Goal: Information Seeking & Learning: Learn about a topic

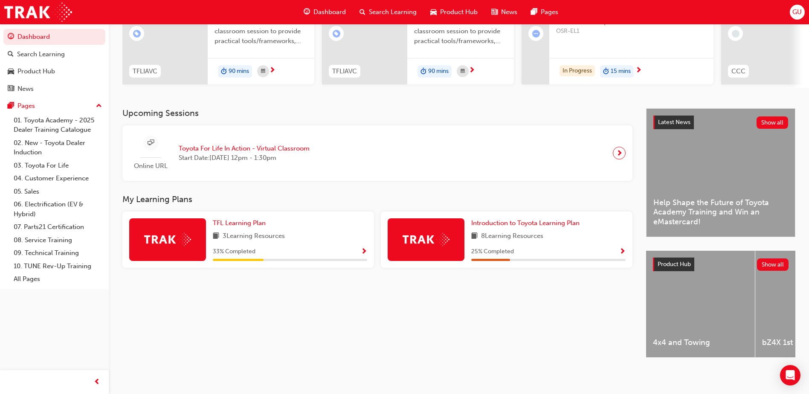
scroll to position [116, 0]
click at [239, 223] on span "TFL Learning Plan" at bounding box center [239, 223] width 53 height 8
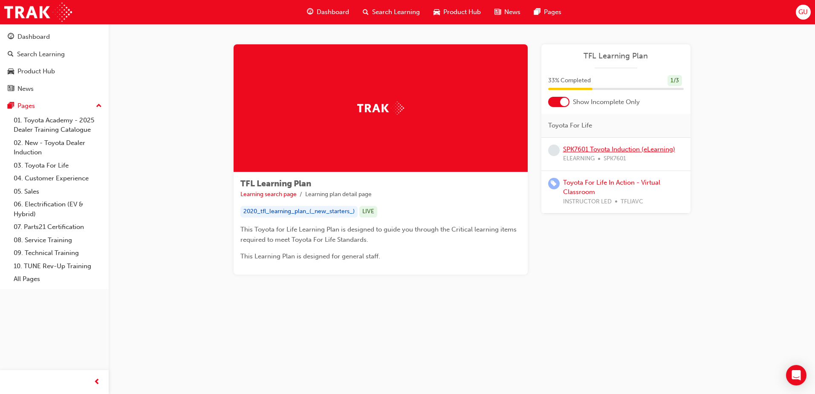
click at [588, 146] on link "SPK7601 Toyota Induction (eLearning)" at bounding box center [619, 149] width 112 height 8
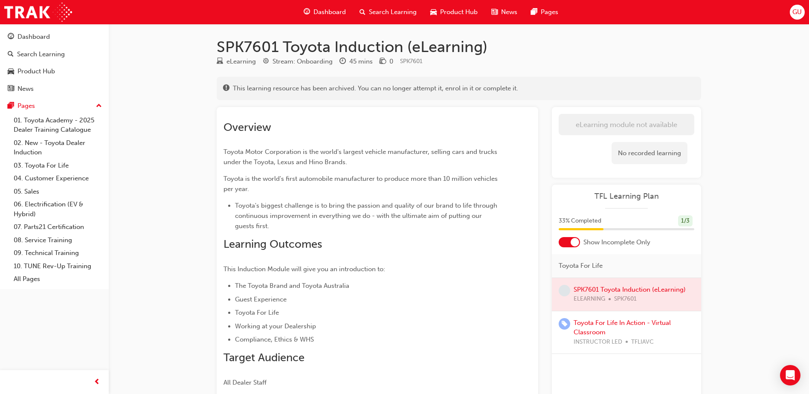
click at [577, 246] on div at bounding box center [574, 242] width 9 height 9
click at [574, 244] on div at bounding box center [568, 242] width 21 height 10
drag, startPoint x: 483, startPoint y: 324, endPoint x: 468, endPoint y: 344, distance: 25.5
drag, startPoint x: 468, startPoint y: 344, endPoint x: 441, endPoint y: 309, distance: 43.7
click at [441, 309] on li "Toyota For Life" at bounding box center [368, 312] width 266 height 10
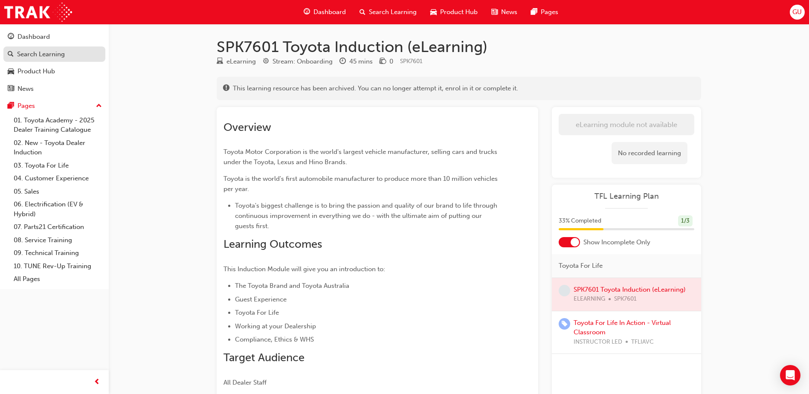
drag, startPoint x: 61, startPoint y: 40, endPoint x: 69, endPoint y: 46, distance: 10.7
click at [61, 40] on div "Dashboard" at bounding box center [54, 37] width 93 height 11
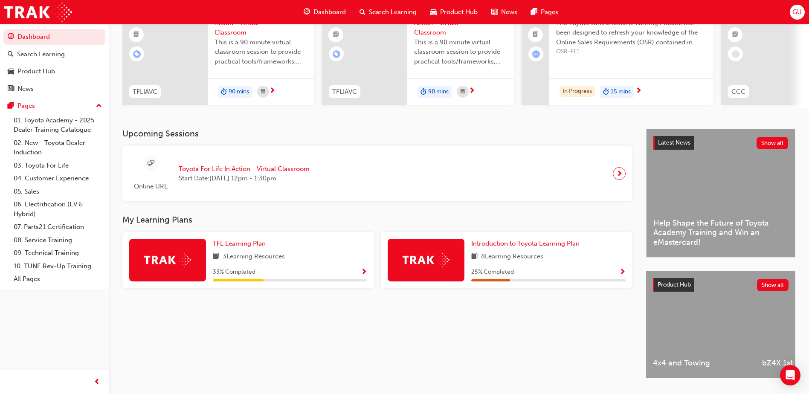
scroll to position [116, 0]
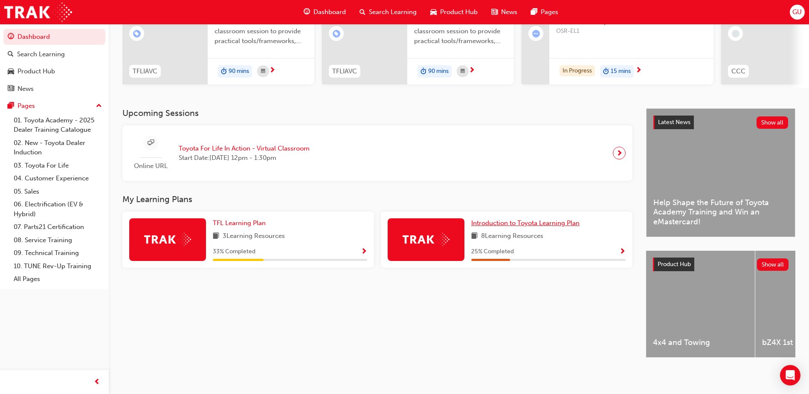
click at [503, 222] on span "Introduction to Toyota Learning Plan" at bounding box center [525, 223] width 108 height 8
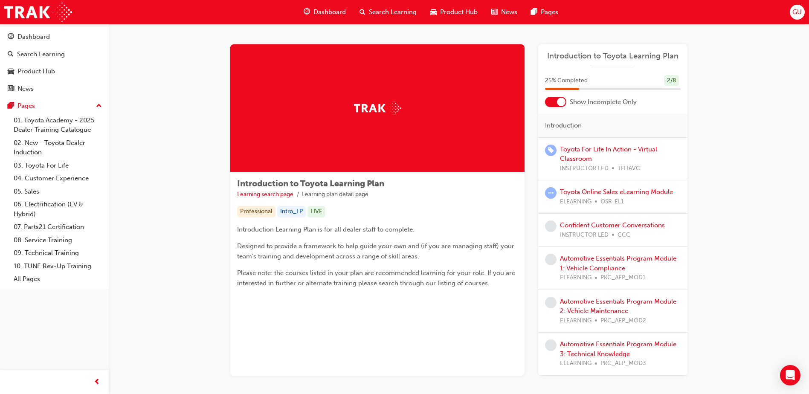
click at [564, 99] on div at bounding box center [561, 102] width 9 height 9
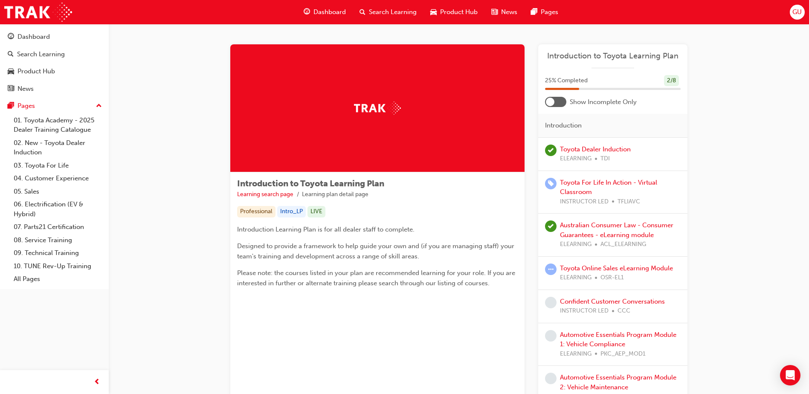
click at [563, 102] on div at bounding box center [555, 102] width 21 height 10
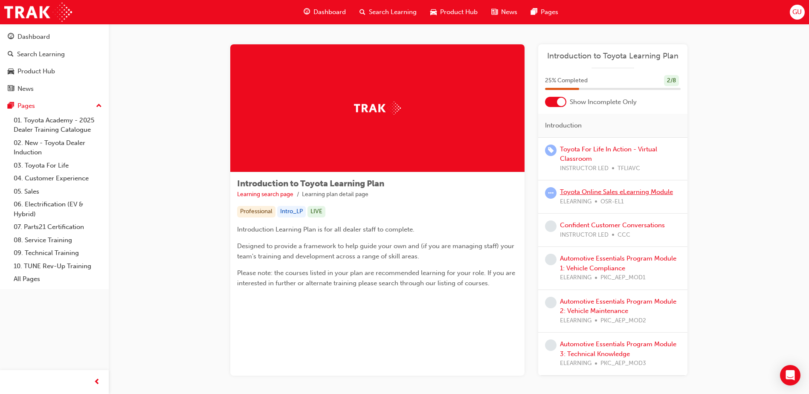
click at [595, 191] on link "Toyota Online Sales eLearning Module" at bounding box center [616, 192] width 113 height 8
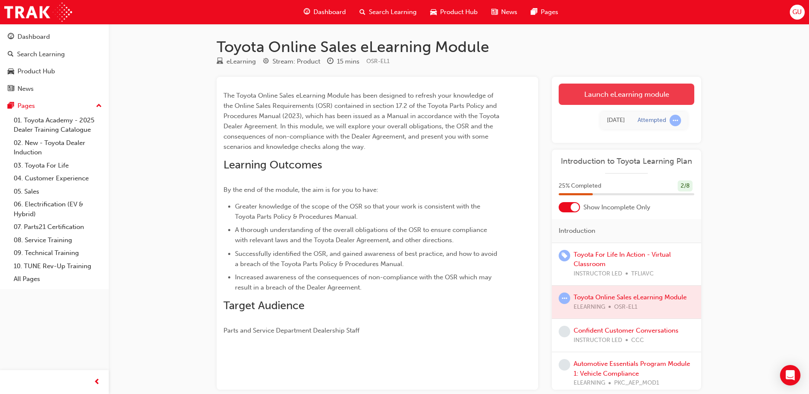
click at [582, 90] on link "Launch eLearning module" at bounding box center [626, 94] width 136 height 21
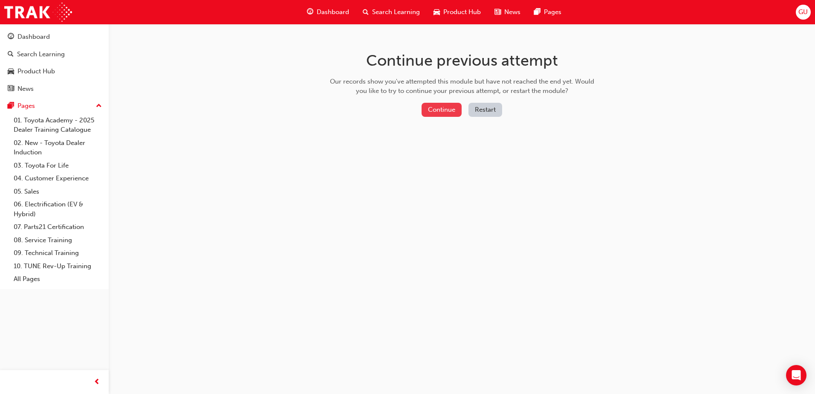
click at [440, 115] on button "Continue" at bounding box center [442, 110] width 40 height 14
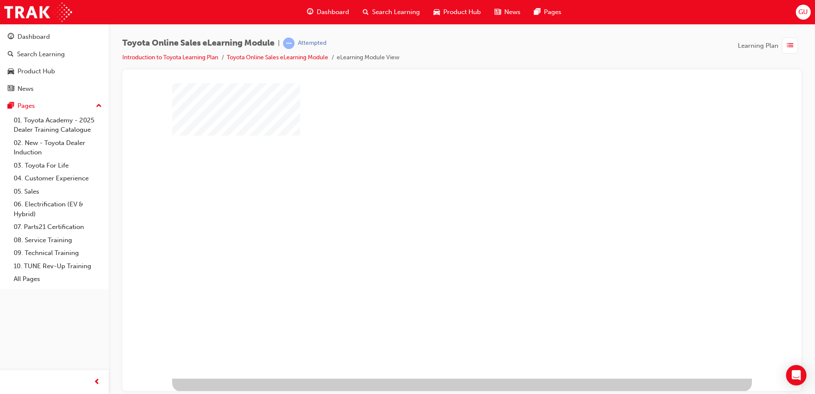
scroll to position [12, 0]
click at [437, 199] on div "play" at bounding box center [437, 199] width 0 height 0
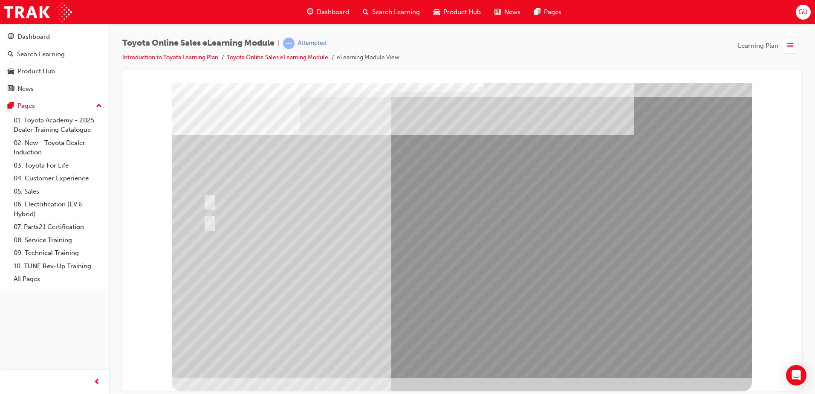
scroll to position [0, 0]
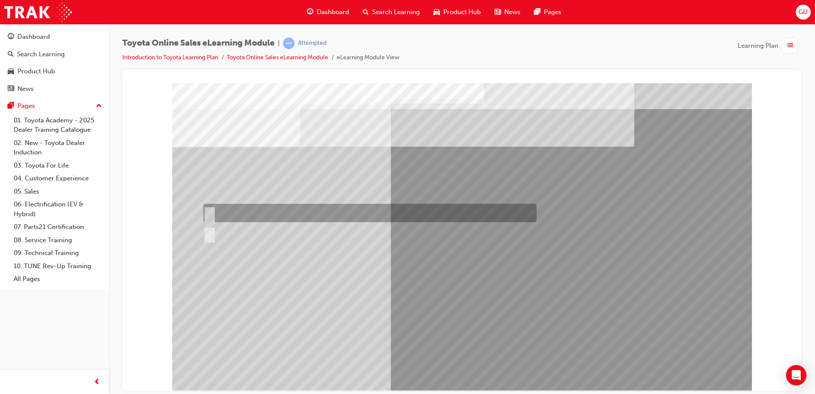
click at [239, 215] on div at bounding box center [367, 213] width 333 height 18
radio input "true"
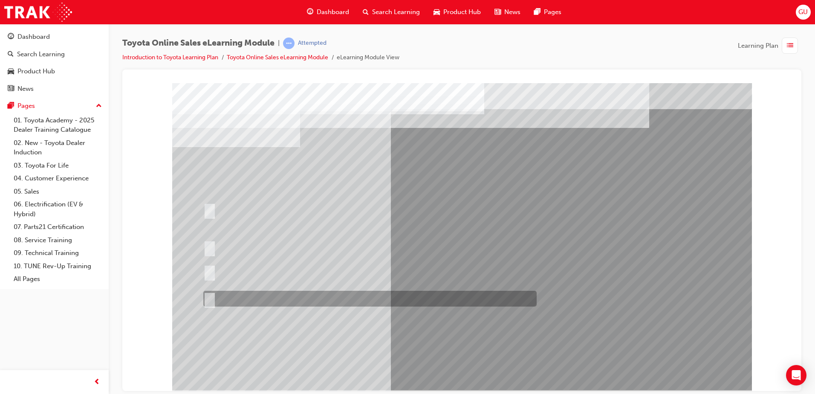
click at [346, 296] on div at bounding box center [367, 299] width 333 height 16
radio input "true"
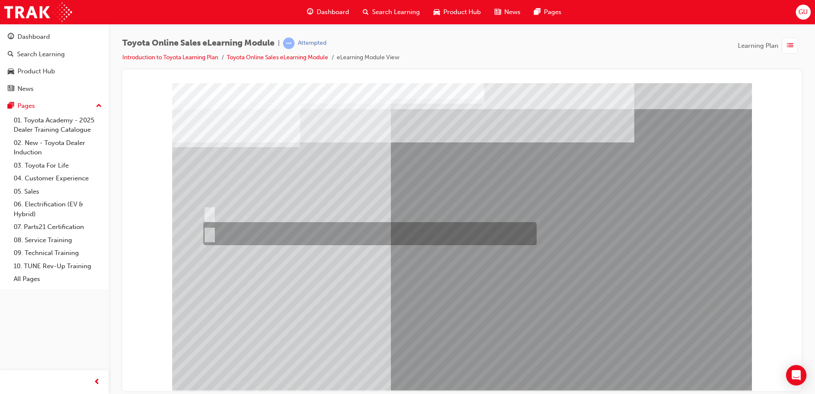
click at [237, 229] on div at bounding box center [367, 233] width 333 height 23
radio input "true"
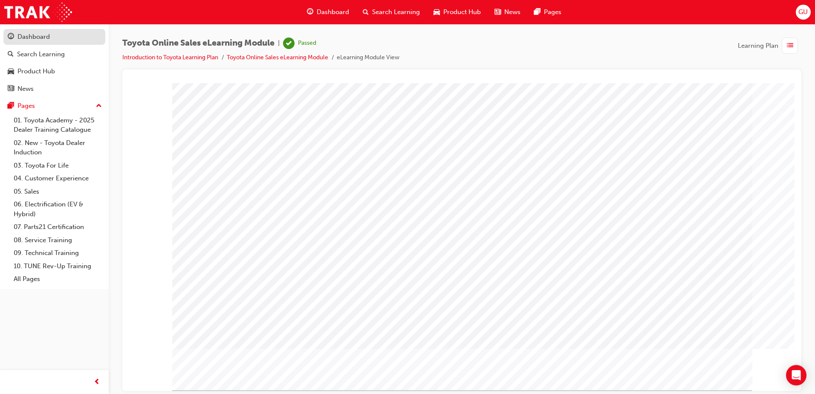
click at [52, 40] on div "Dashboard" at bounding box center [54, 37] width 93 height 11
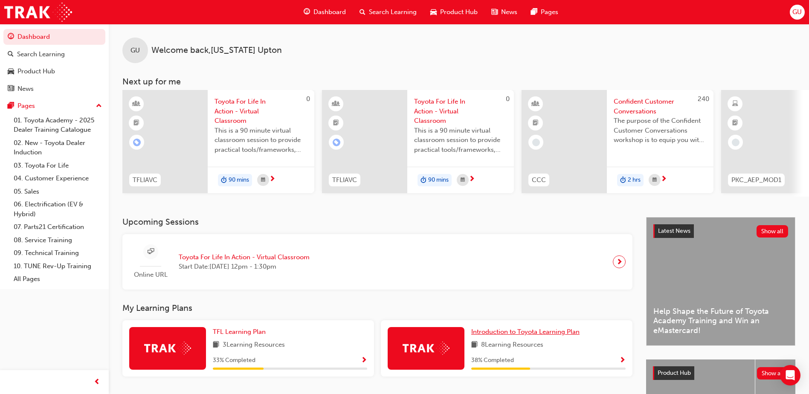
click at [511, 335] on span "Introduction to Toyota Learning Plan" at bounding box center [525, 332] width 108 height 8
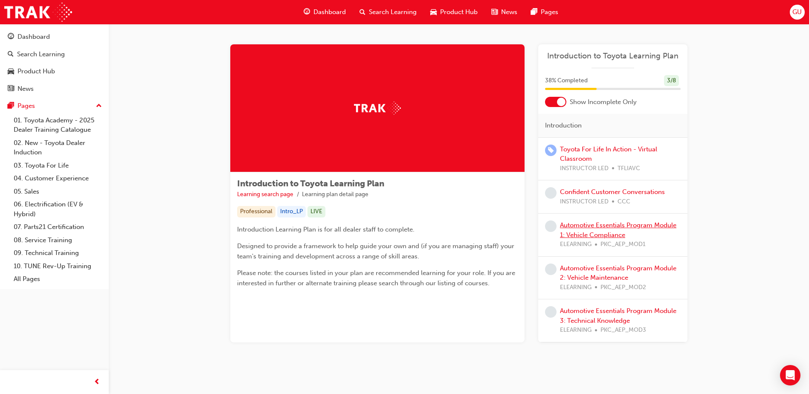
click at [572, 228] on link "Automotive Essentials Program Module 1: Vehicle Compliance" at bounding box center [618, 229] width 116 height 17
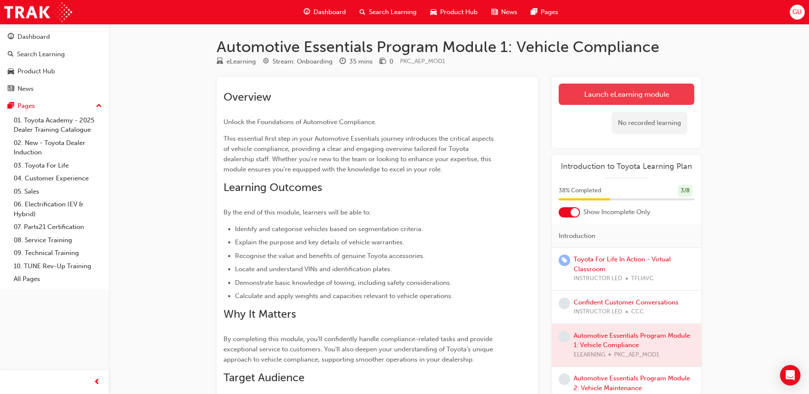
click at [610, 92] on link "Launch eLearning module" at bounding box center [626, 94] width 136 height 21
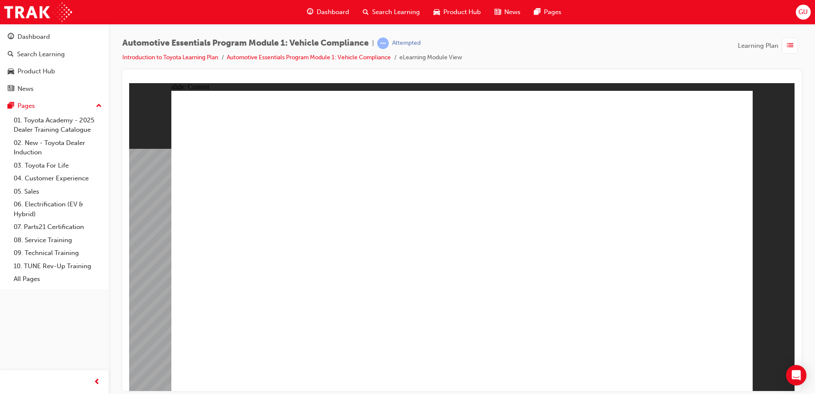
drag, startPoint x: 723, startPoint y: 110, endPoint x: 724, endPoint y: 114, distance: 4.5
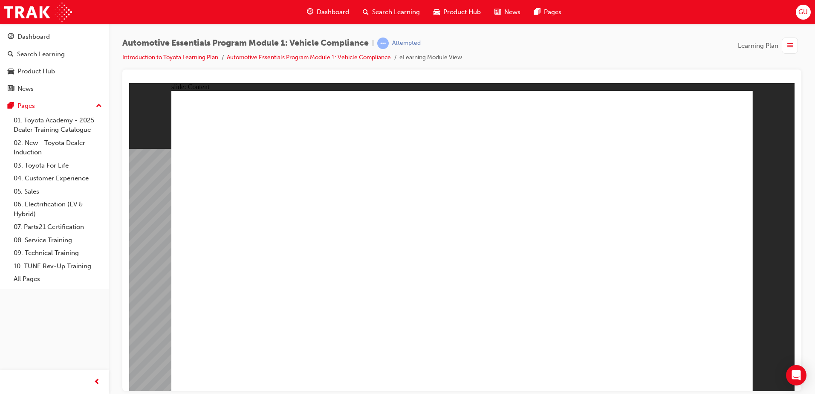
drag, startPoint x: 726, startPoint y: 96, endPoint x: 726, endPoint y: 115, distance: 18.3
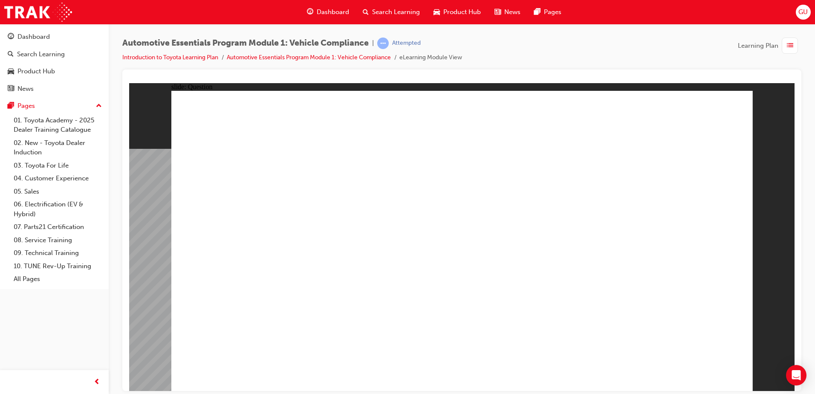
radio input "true"
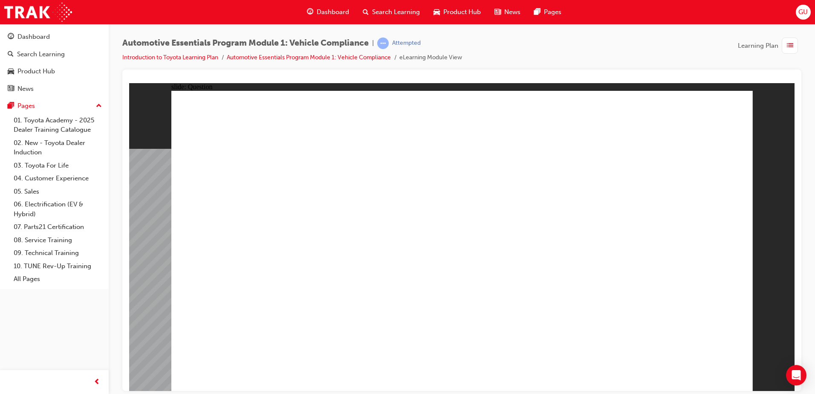
radio input "true"
